Goal: Task Accomplishment & Management: Manage account settings

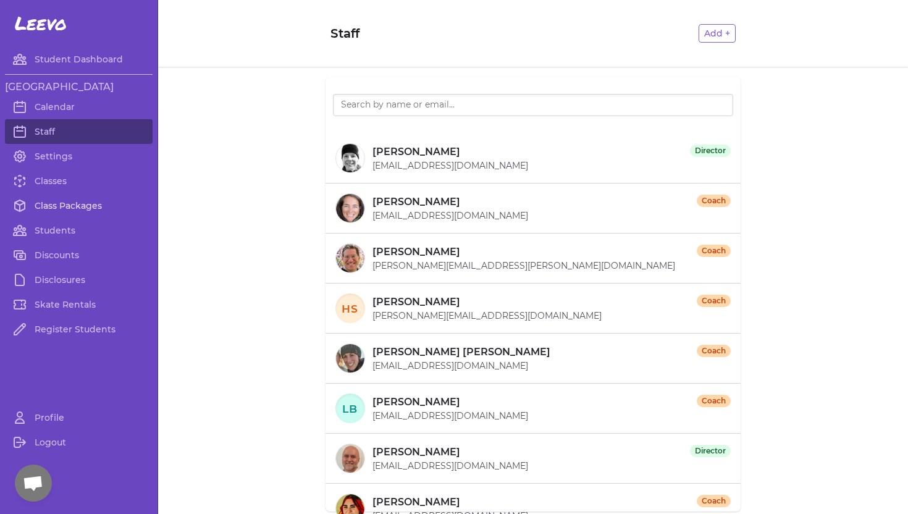
click at [61, 203] on link "Class Packages" at bounding box center [79, 205] width 148 height 25
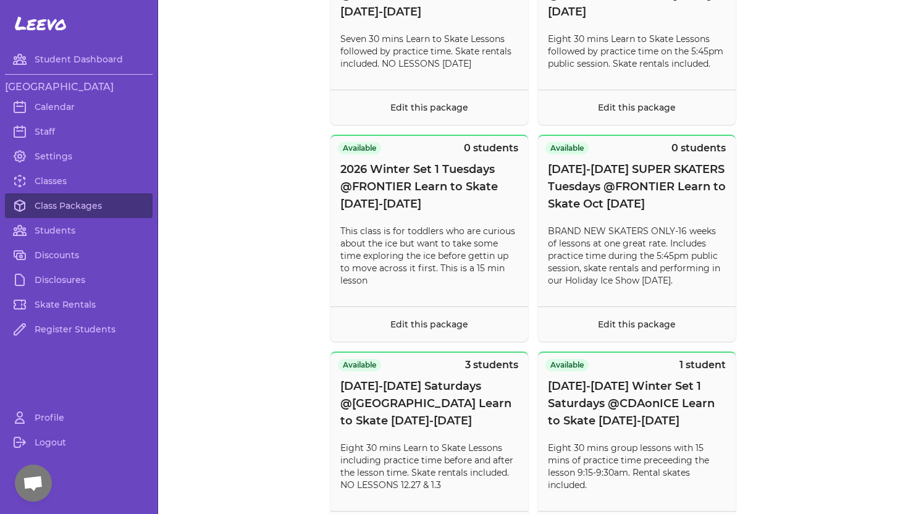
scroll to position [662, 0]
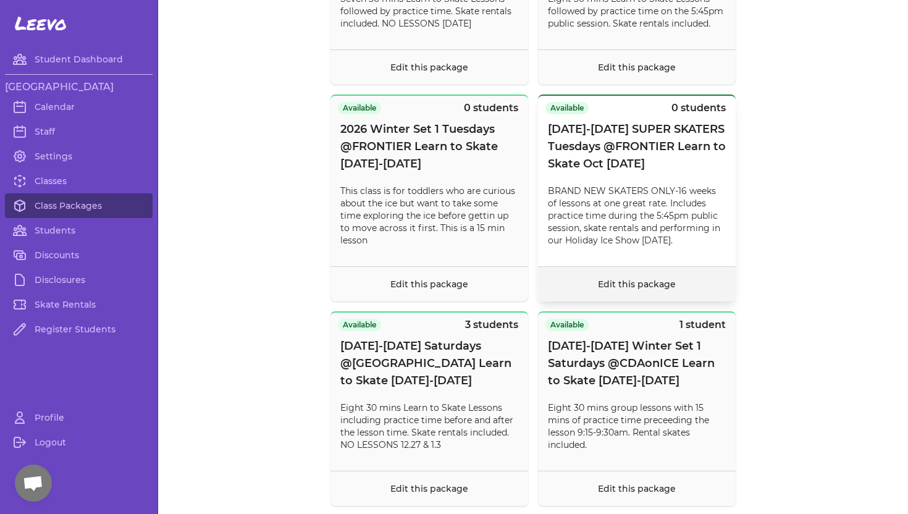
click at [622, 285] on link "Edit this package" at bounding box center [637, 283] width 78 height 11
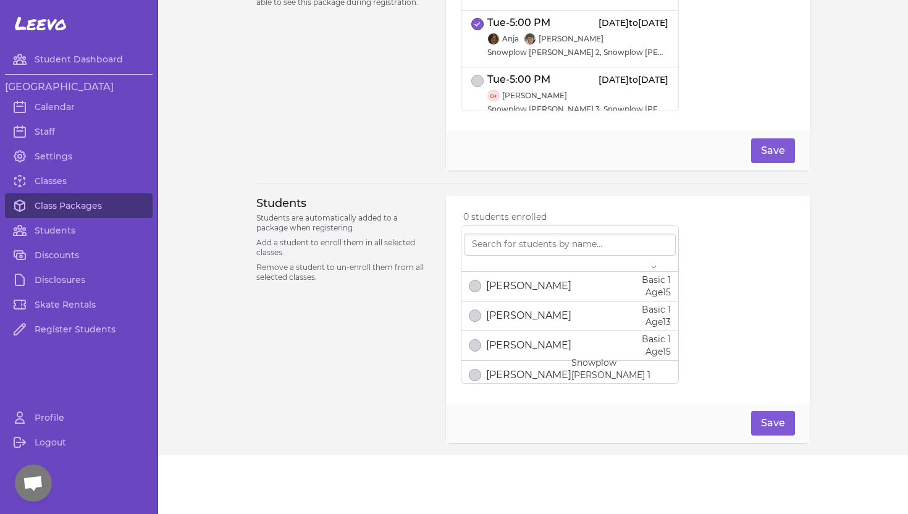
scroll to position [151, 0]
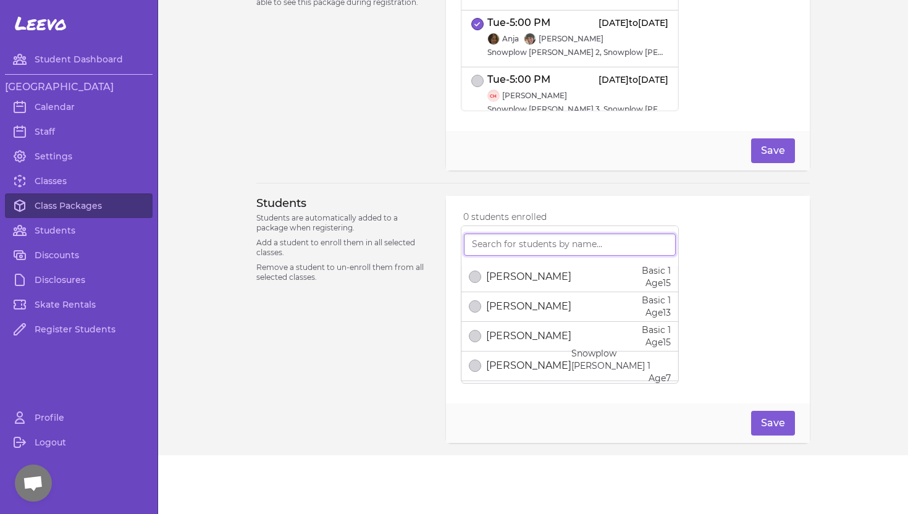
click at [496, 245] on input "search" at bounding box center [570, 244] width 212 height 22
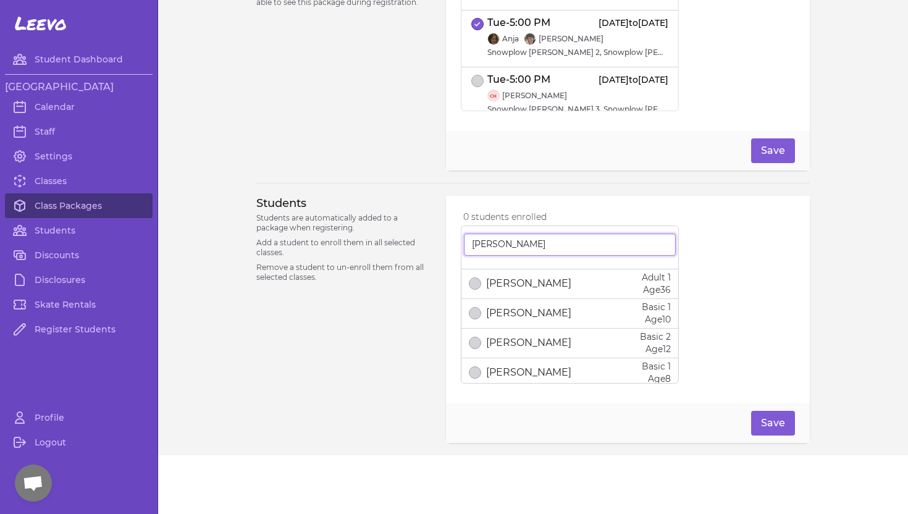
scroll to position [442, 0]
type input "[PERSON_NAME]"
click at [43, 182] on link "Classes" at bounding box center [79, 181] width 148 height 25
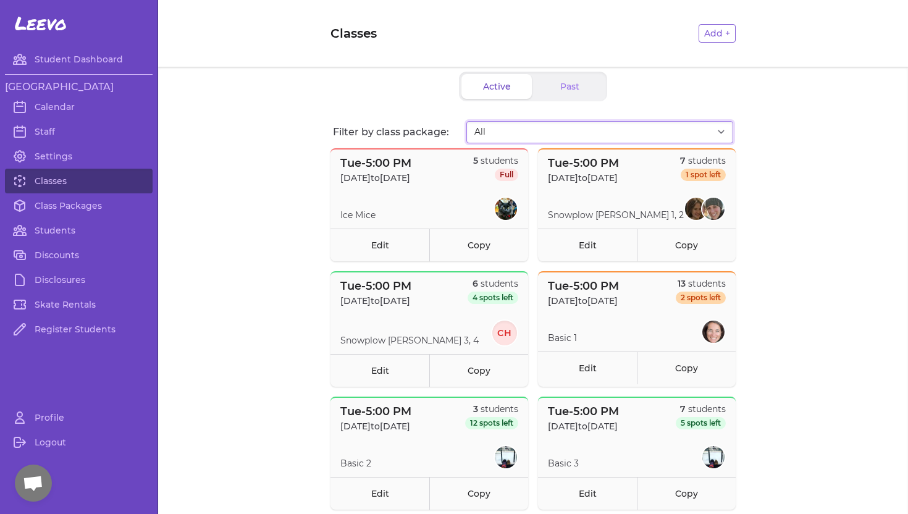
click at [713, 130] on select "All 2025 Fall Set 1 Tuesdays @[GEOGRAPHIC_DATA]-ICE MICE [DATE]-[DATE] Fall Set…" at bounding box center [599, 132] width 267 height 22
select select "2944"
click at [466, 121] on select "All 2025 Fall Set 1 Tuesdays @[GEOGRAPHIC_DATA]-ICE MICE [DATE]-[DATE] Fall Set…" at bounding box center [599, 132] width 267 height 22
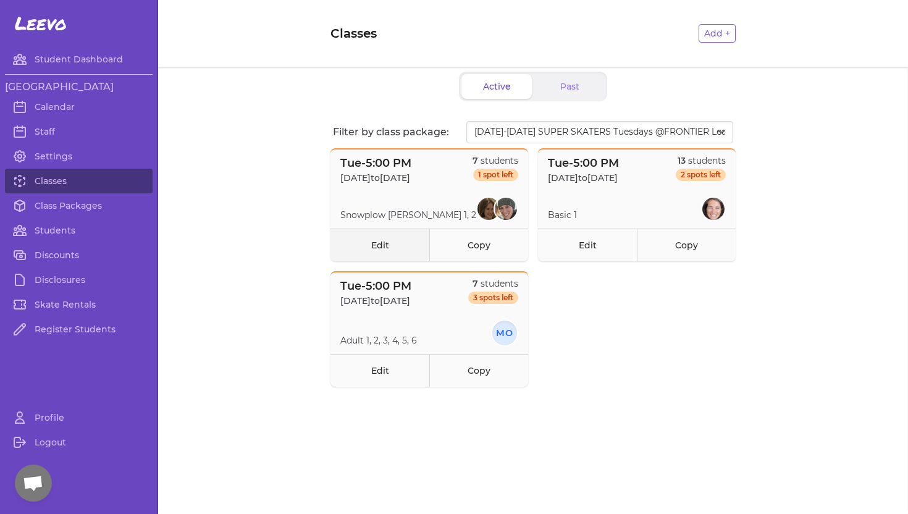
click at [388, 243] on link "Edit" at bounding box center [379, 244] width 99 height 33
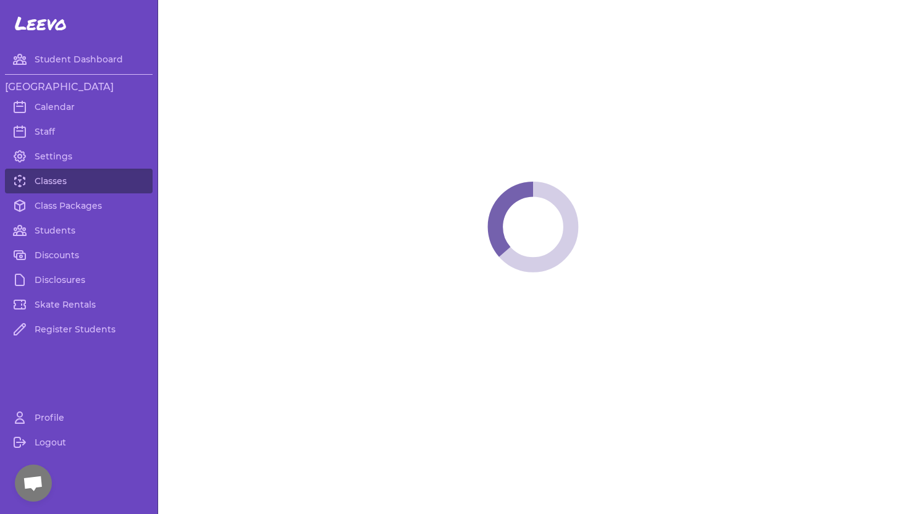
select select "2"
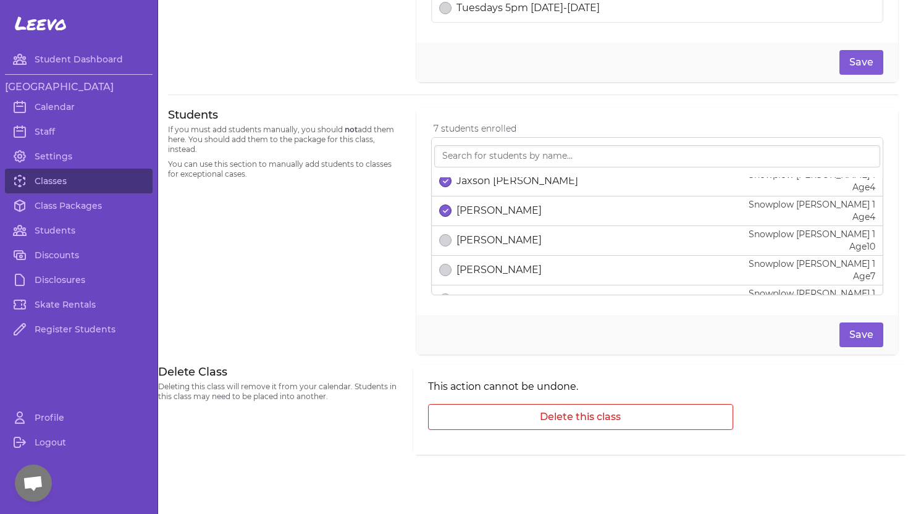
scroll to position [165, 0]
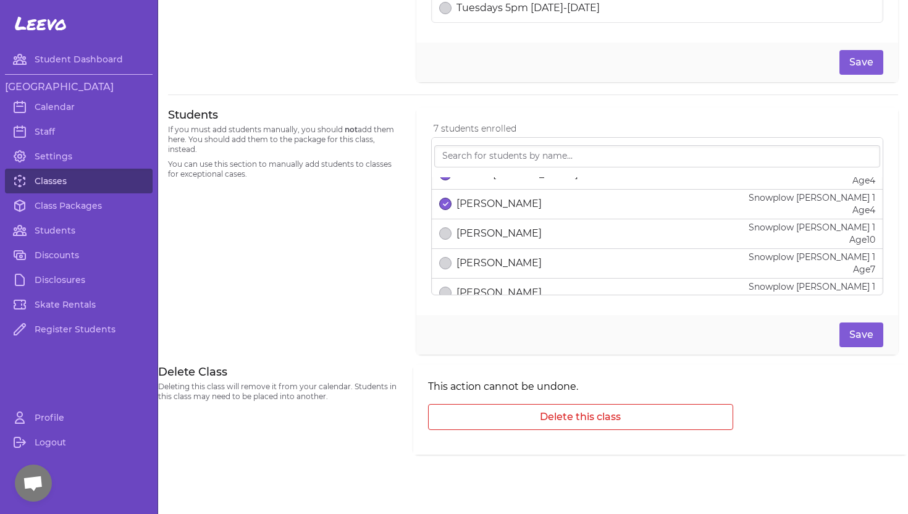
click at [49, 178] on link "Classes" at bounding box center [79, 181] width 148 height 25
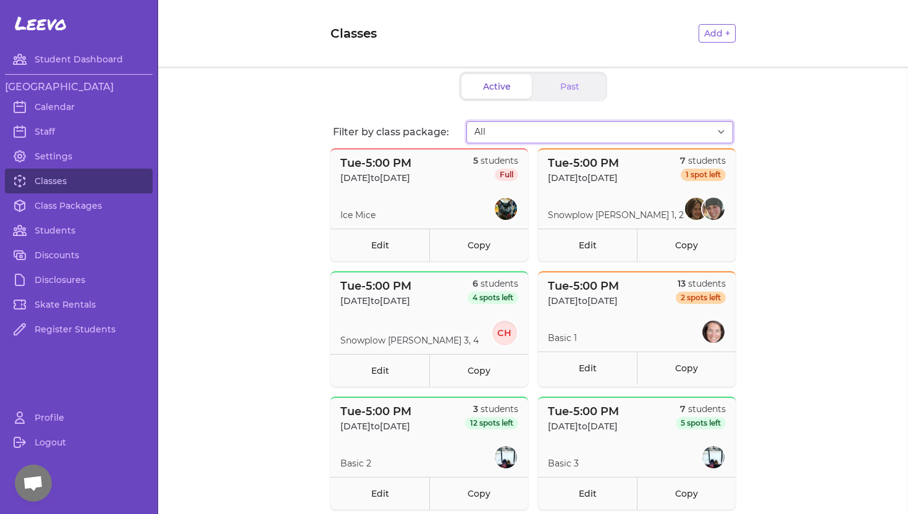
click at [717, 134] on select "All 2025 Fall Set 1 Tuesdays @[GEOGRAPHIC_DATA]-ICE MICE [DATE]-[DATE] Fall Set…" at bounding box center [599, 132] width 267 height 22
select select "2944"
click at [466, 121] on select "All 2025 Fall Set 1 Tuesdays @[GEOGRAPHIC_DATA]-ICE MICE [DATE]-[DATE] Fall Set…" at bounding box center [599, 132] width 267 height 22
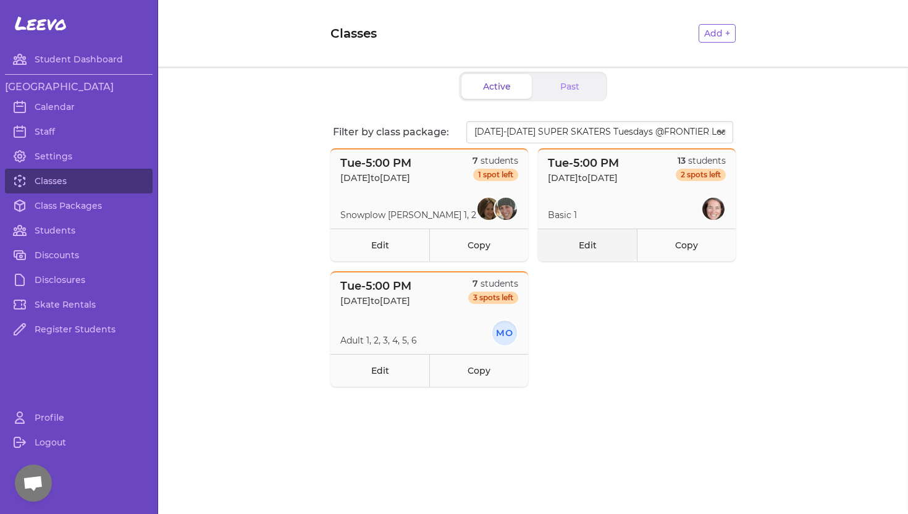
click at [589, 245] on link "Edit" at bounding box center [587, 244] width 99 height 33
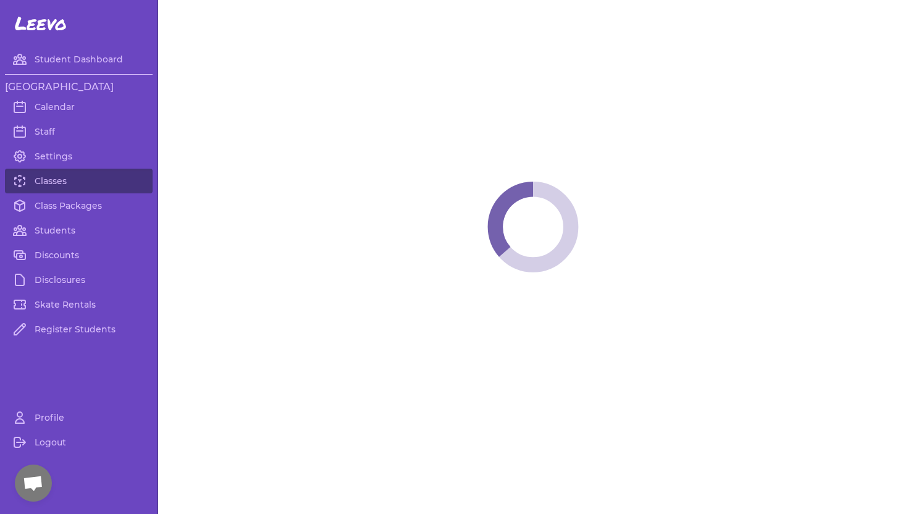
select select "2"
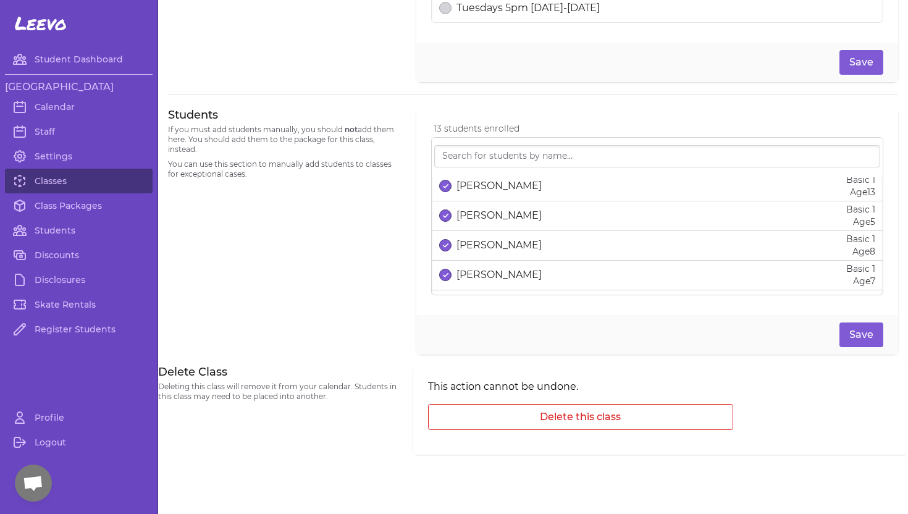
scroll to position [281, 0]
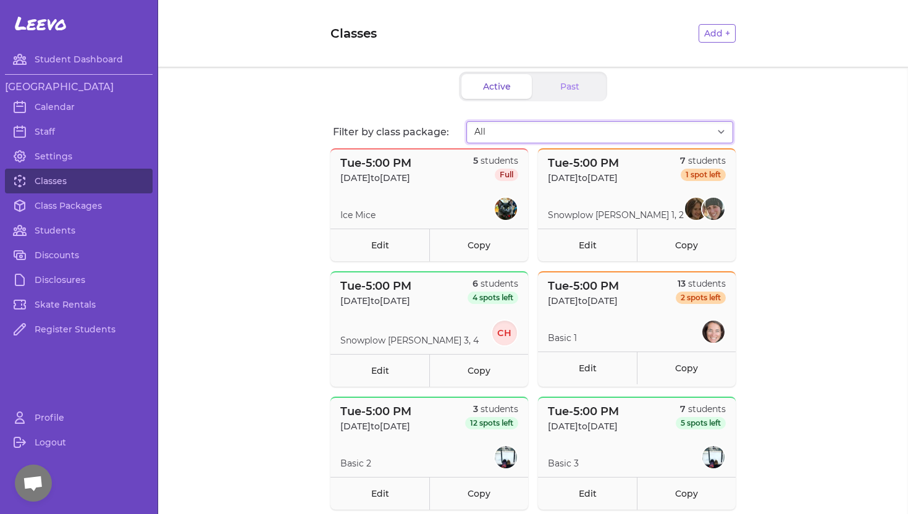
click at [724, 131] on select "All 2025 Fall Set 1 Tuesdays @[GEOGRAPHIC_DATA]-ICE MICE [DATE]-[DATE] Fall Set…" at bounding box center [599, 132] width 267 height 22
select select "2944"
click at [466, 121] on select "All 2025 Fall Set 1 Tuesdays @[GEOGRAPHIC_DATA]-ICE MICE [DATE]-[DATE] Fall Set…" at bounding box center [599, 132] width 267 height 22
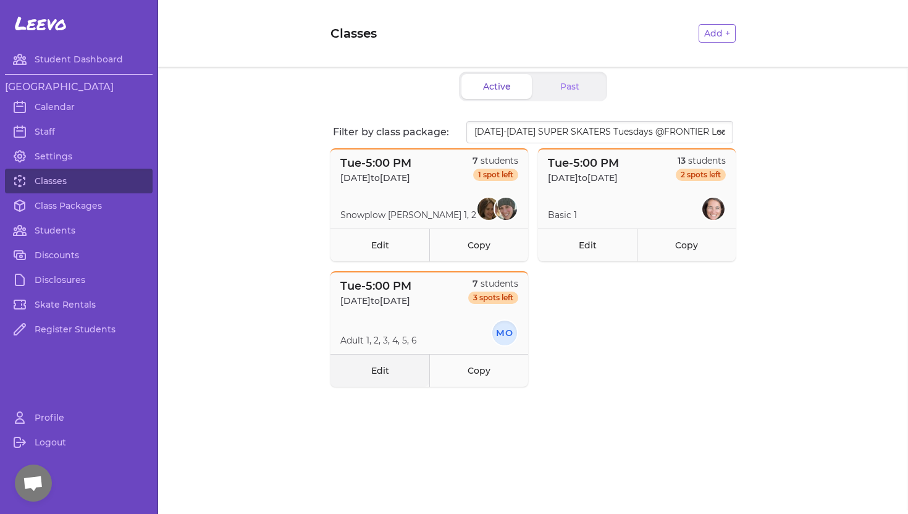
click at [360, 372] on link "Edit" at bounding box center [379, 370] width 99 height 33
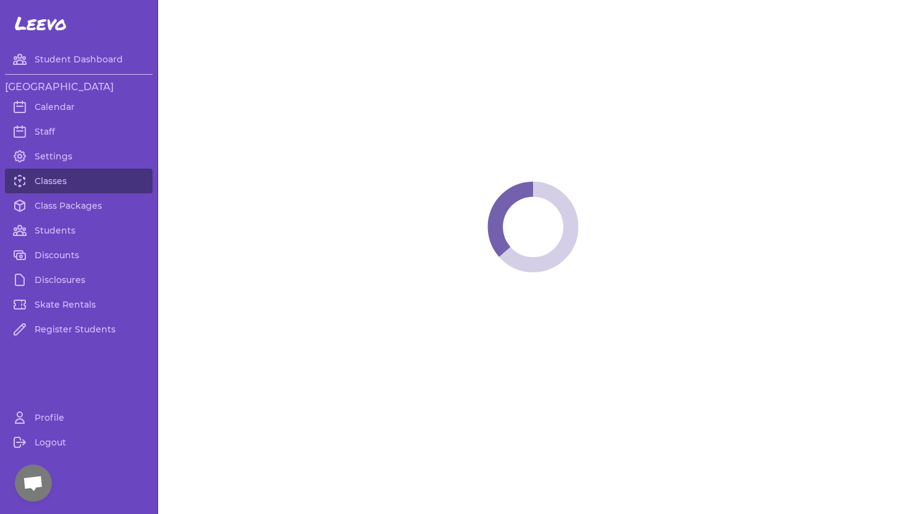
select select "2"
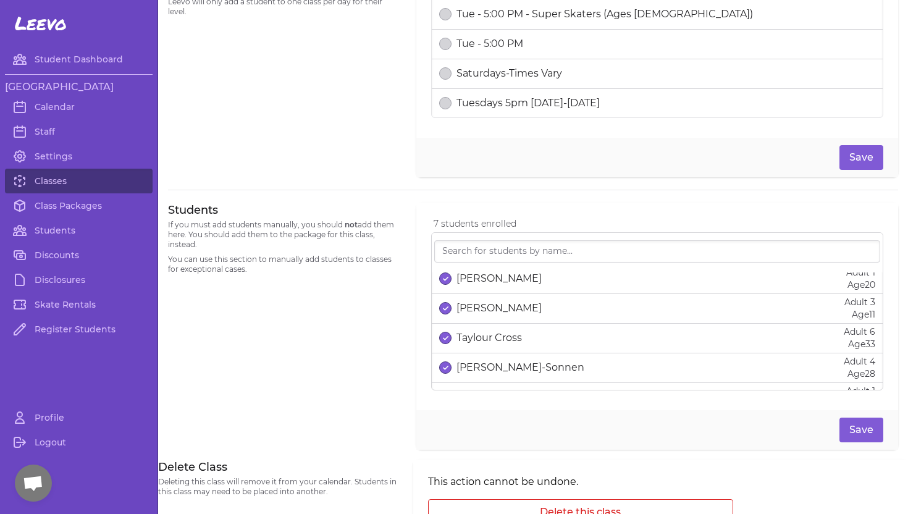
scroll to position [101, 0]
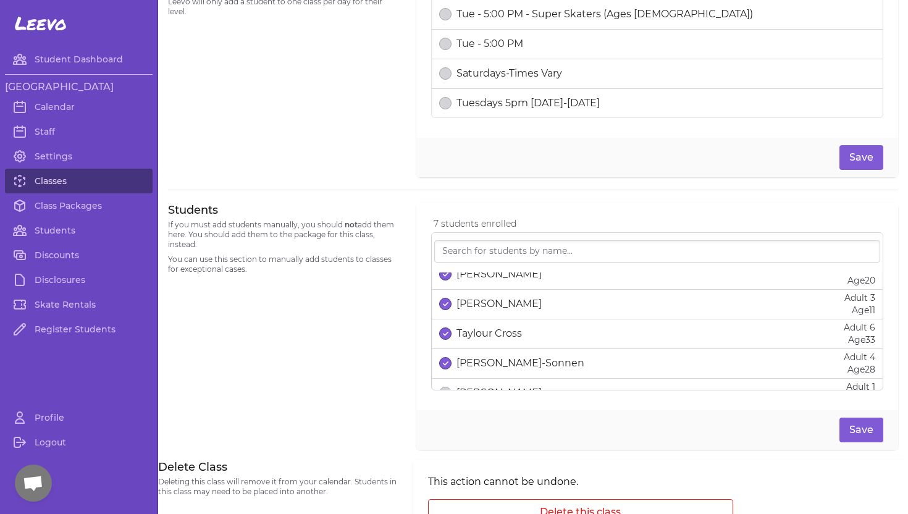
click at [61, 180] on link "Classes" at bounding box center [79, 181] width 148 height 25
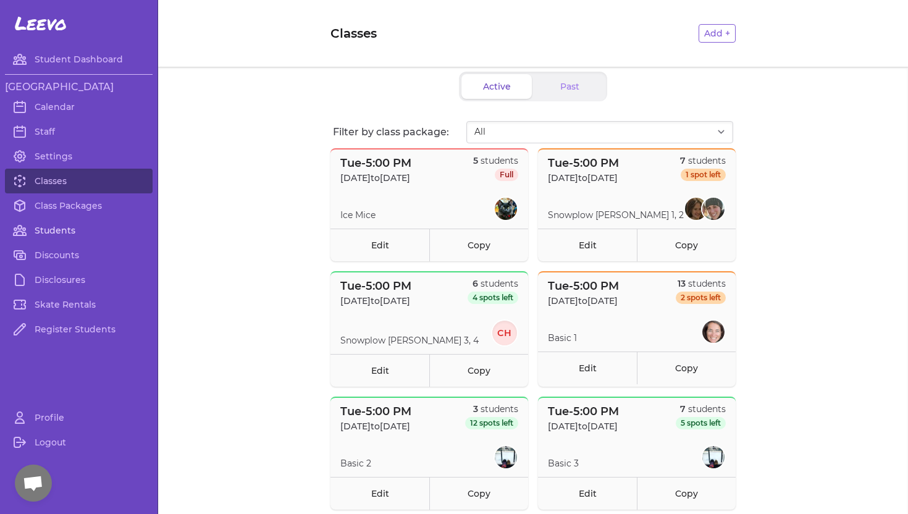
click at [58, 227] on link "Students" at bounding box center [79, 230] width 148 height 25
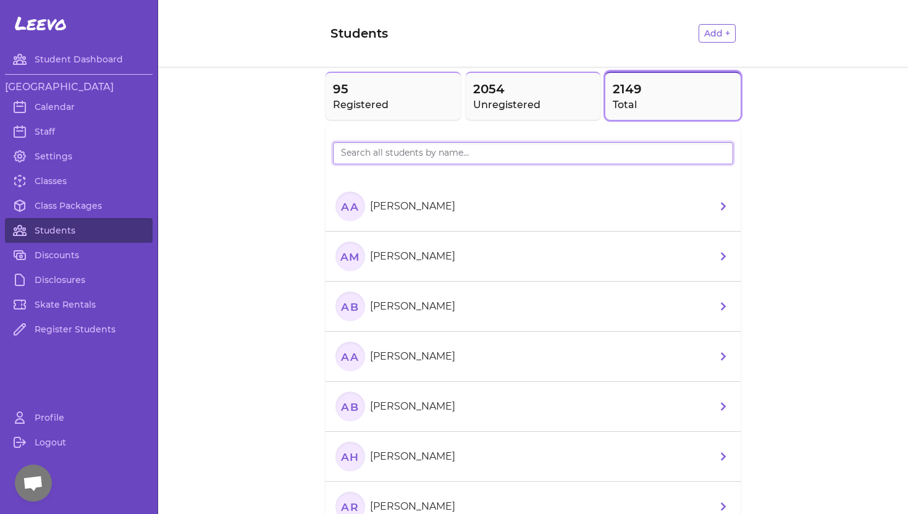
click at [427, 156] on input "search" at bounding box center [533, 153] width 400 height 22
type input "[PERSON_NAME]"
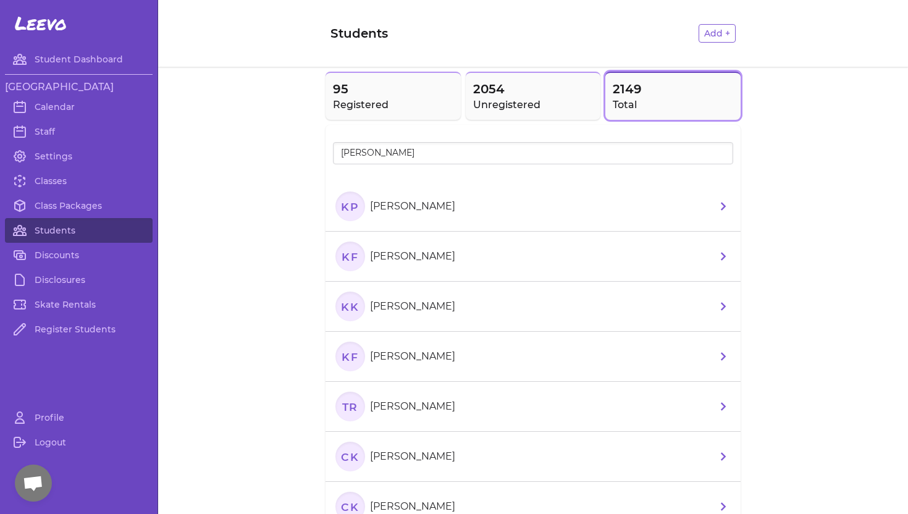
click at [429, 206] on p "[PERSON_NAME]" at bounding box center [412, 206] width 85 height 15
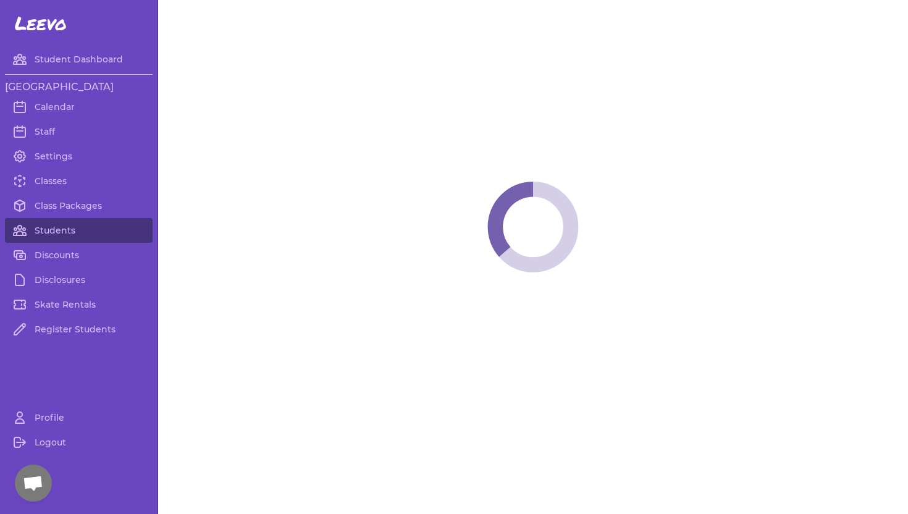
select select "ID"
select select "women_figure"
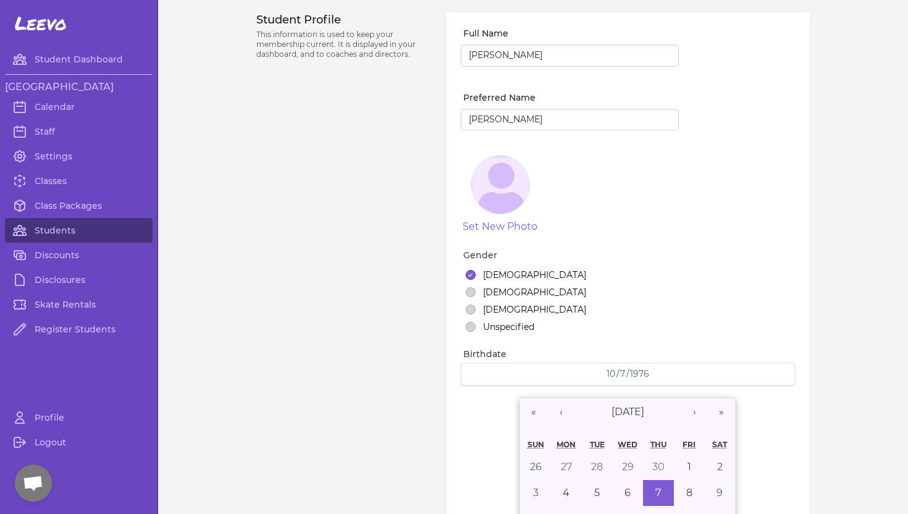
select select "20"
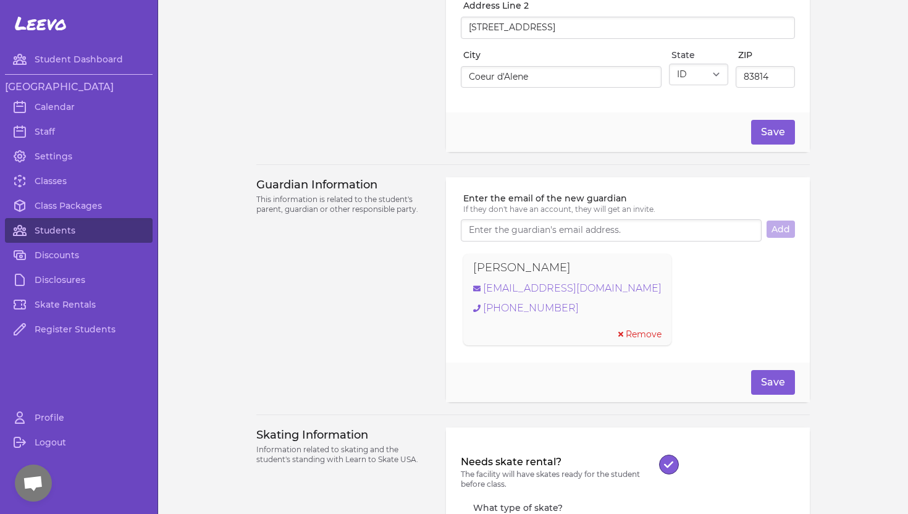
scroll to position [787, 0]
